Goal: Register for event/course: Sign up to attend an event or enroll in a course

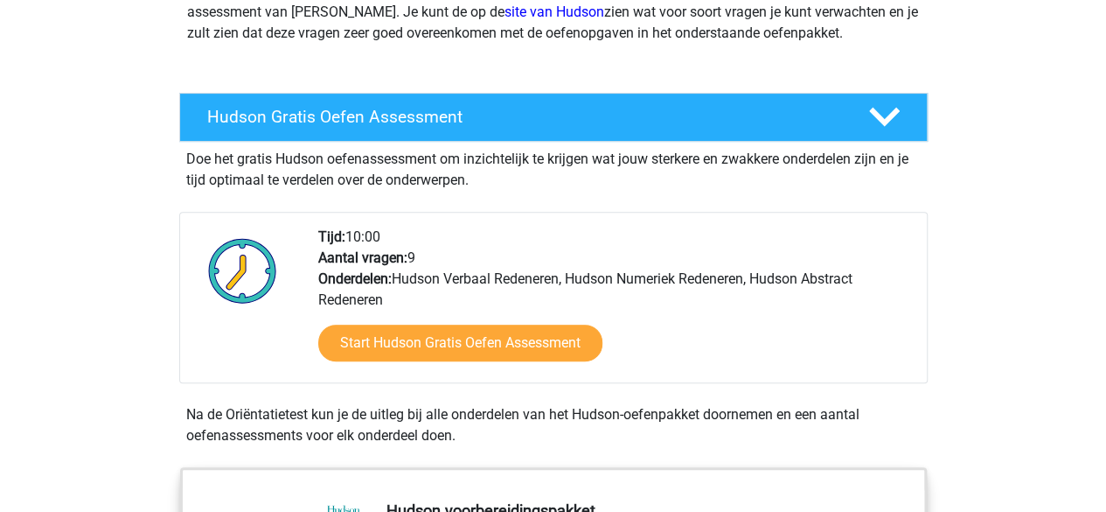
scroll to position [229, 0]
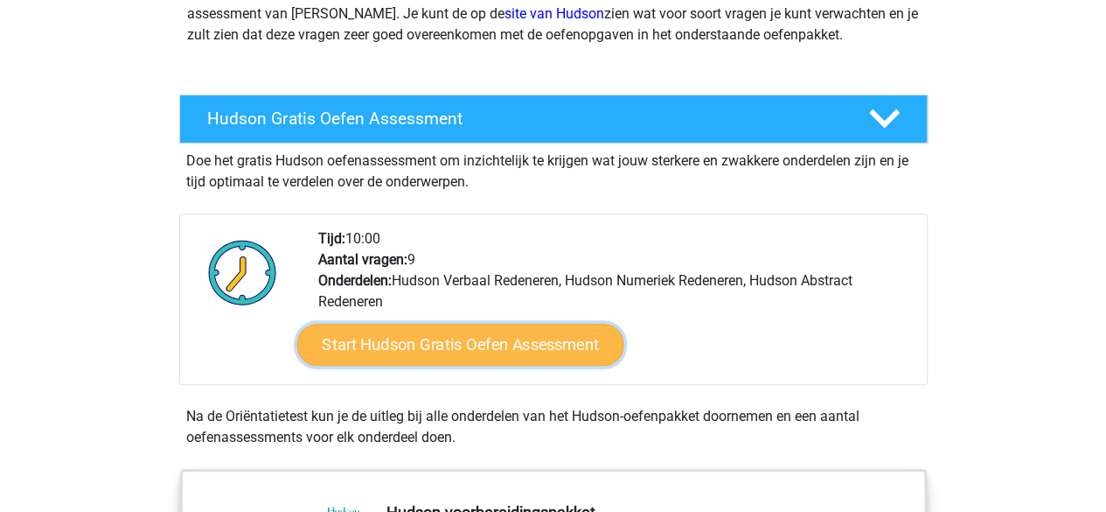
click at [456, 359] on link "Start Hudson Gratis Oefen Assessment" at bounding box center [459, 345] width 327 height 42
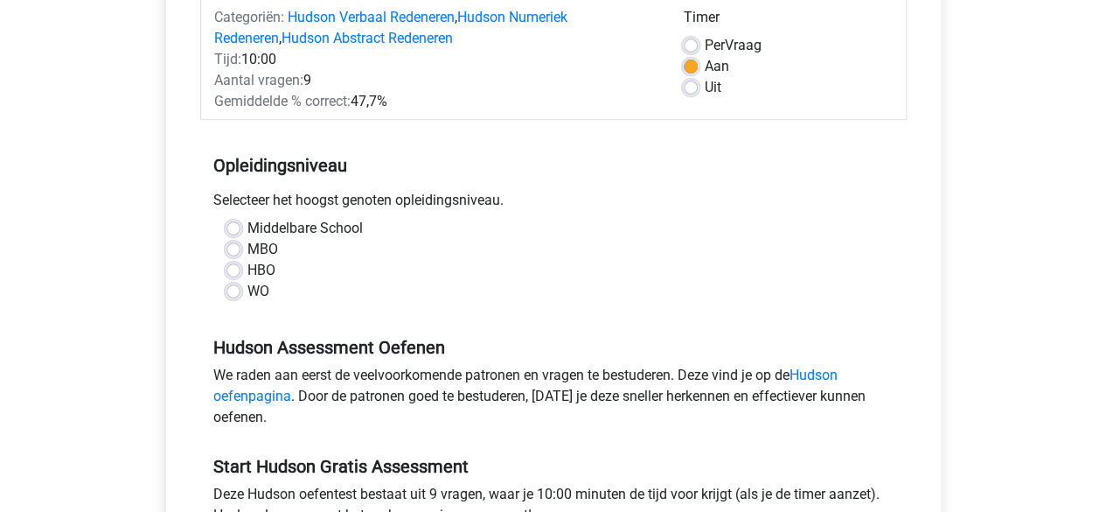
scroll to position [236, 0]
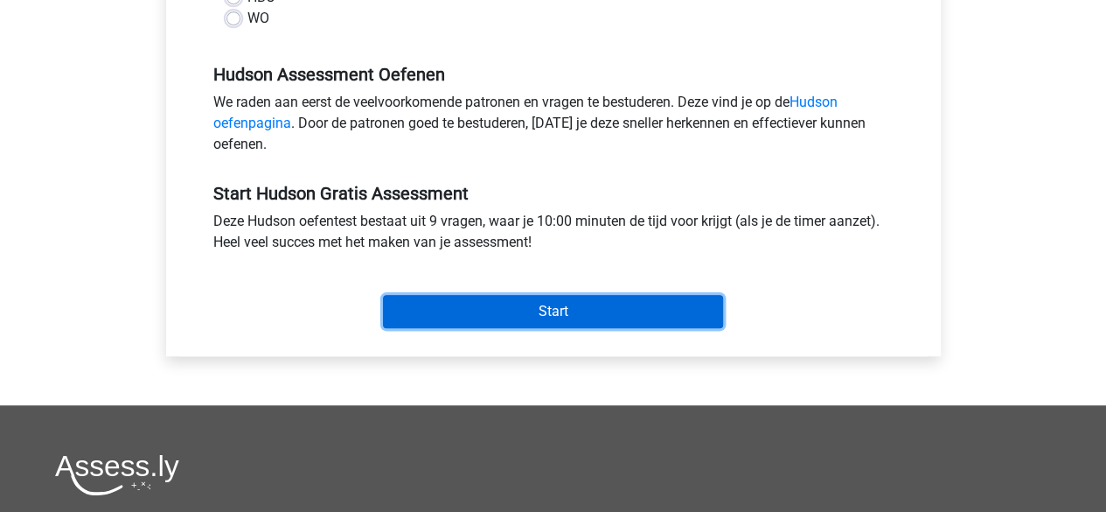
click at [567, 323] on input "Start" at bounding box center [553, 311] width 340 height 33
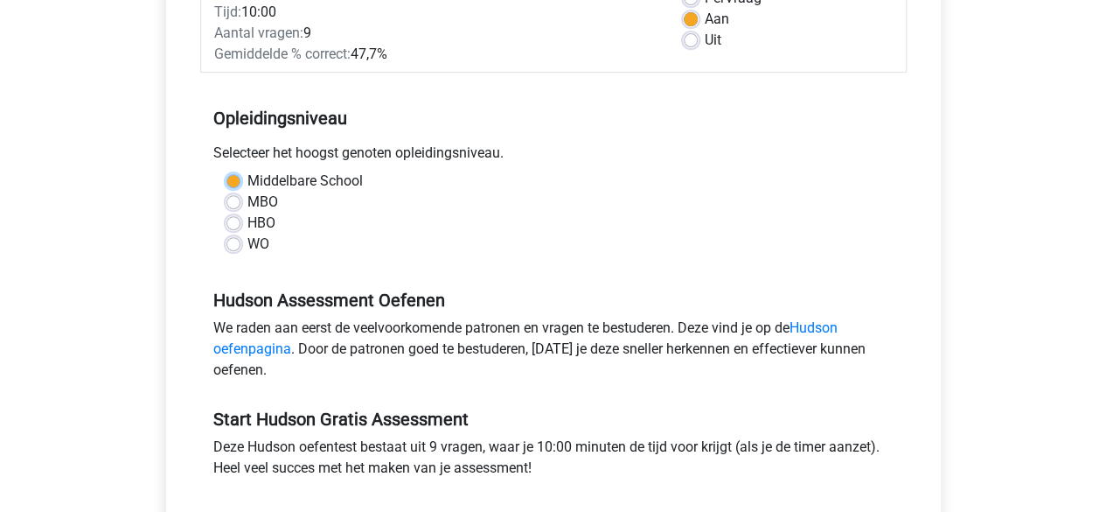
scroll to position [264, 0]
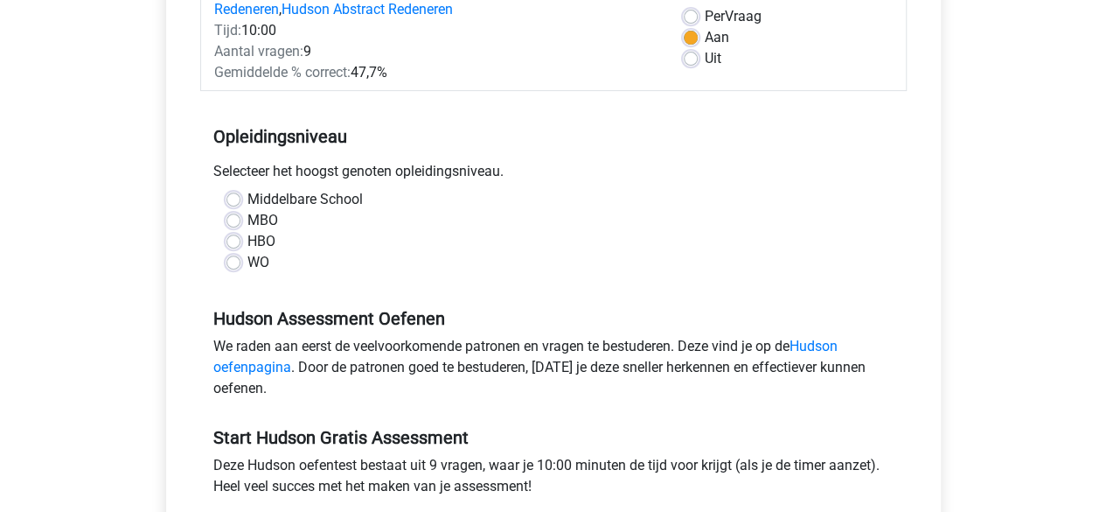
click at [247, 264] on label "WO" at bounding box center [258, 262] width 22 height 21
click at [227, 264] on input "WO" at bounding box center [233, 260] width 14 height 17
radio input "true"
click at [247, 240] on label "HBO" at bounding box center [261, 241] width 28 height 21
click at [230, 240] on input "HBO" at bounding box center [233, 239] width 14 height 17
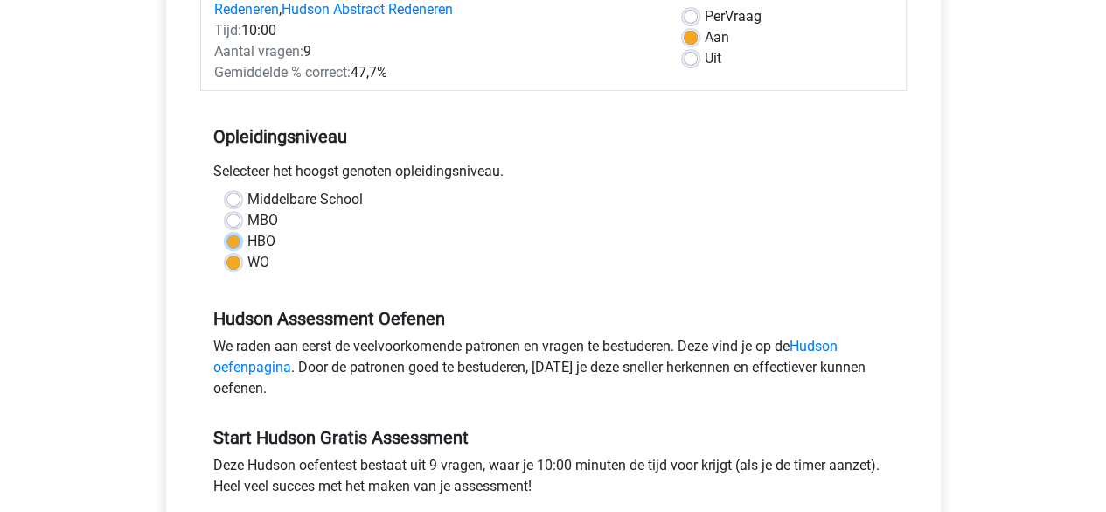
radio input "true"
click at [270, 217] on label "MBO" at bounding box center [262, 220] width 31 height 21
click at [240, 217] on input "MBO" at bounding box center [233, 218] width 14 height 17
radio input "true"
click at [247, 240] on label "HBO" at bounding box center [261, 241] width 28 height 21
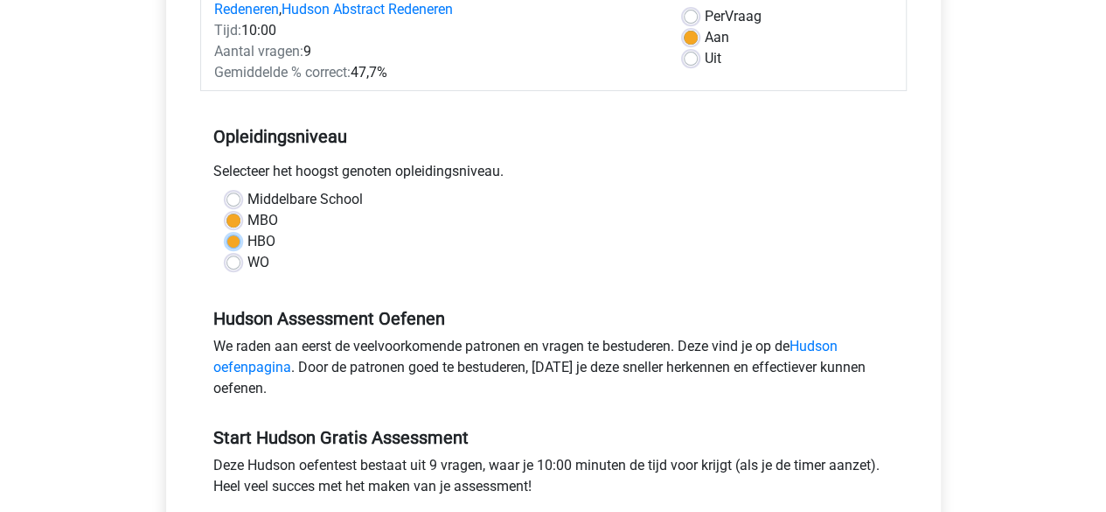
click at [233, 240] on input "HBO" at bounding box center [233, 239] width 14 height 17
radio input "true"
click at [247, 260] on label "WO" at bounding box center [258, 262] width 22 height 21
click at [230, 260] on input "WO" at bounding box center [233, 260] width 14 height 17
radio input "true"
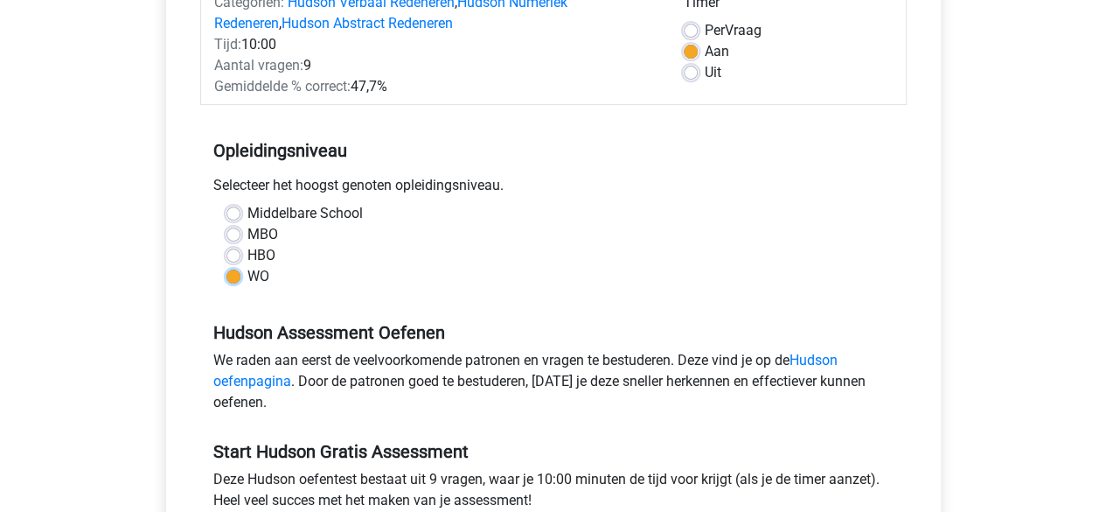
scroll to position [248, 0]
